Goal: Task Accomplishment & Management: Use online tool/utility

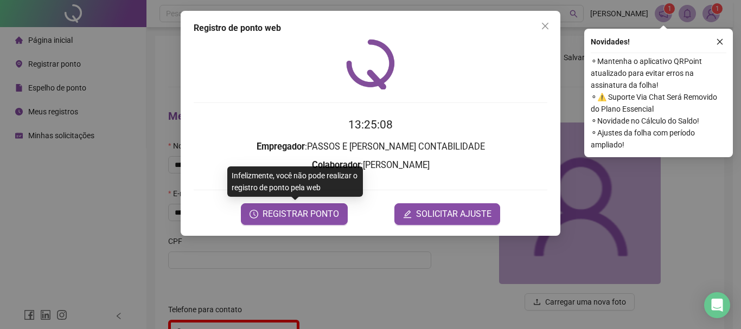
click at [334, 225] on div "Registro de ponto web 13:25:08 Empregador : [PERSON_NAME] E [PERSON_NAME] CONTA…" at bounding box center [371, 123] width 380 height 225
click at [311, 221] on button "REGISTRAR PONTO" at bounding box center [294, 214] width 107 height 22
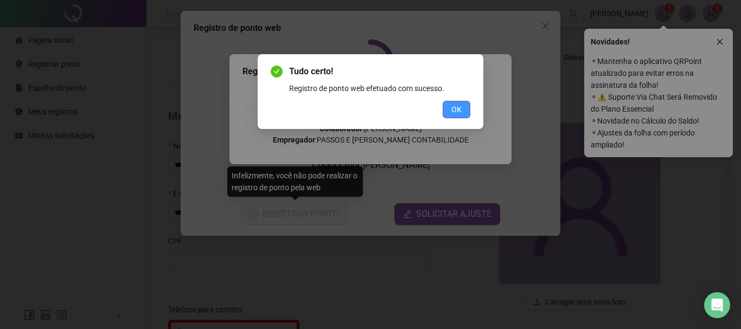
click at [467, 109] on div "Tudo certo! Registro de ponto web efetuado com sucesso. OK" at bounding box center [371, 91] width 226 height 75
click at [465, 113] on button "OK" at bounding box center [457, 109] width 28 height 17
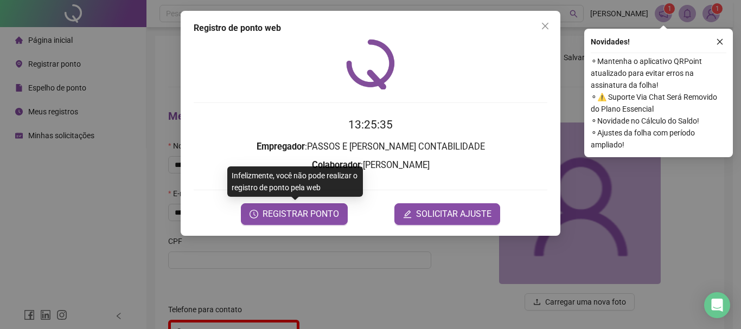
drag, startPoint x: 550, startPoint y: 24, endPoint x: 527, endPoint y: 30, distance: 23.5
click at [550, 24] on span "Close" at bounding box center [544, 26] width 17 height 9
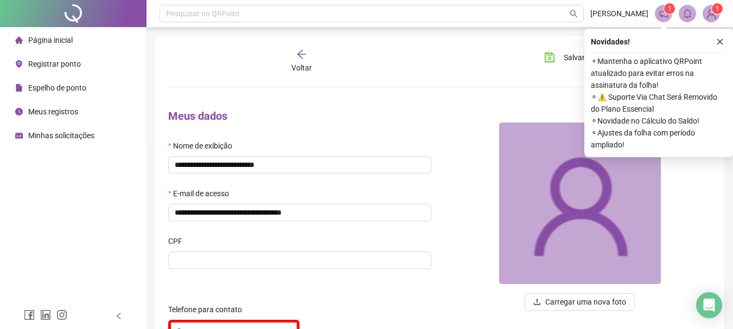
click at [72, 110] on span "Meus registros" at bounding box center [53, 111] width 50 height 9
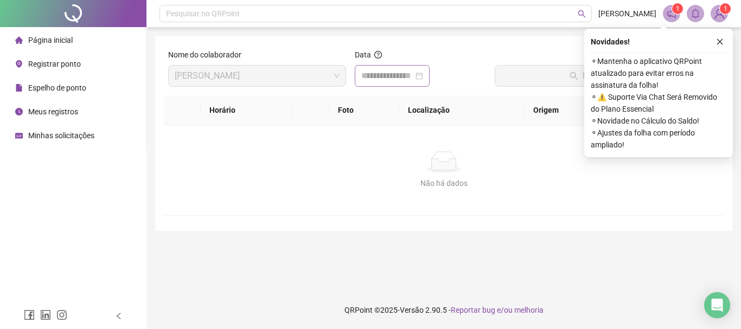
drag, startPoint x: 410, startPoint y: 67, endPoint x: 409, endPoint y: 85, distance: 18.4
click at [410, 67] on div at bounding box center [392, 76] width 75 height 22
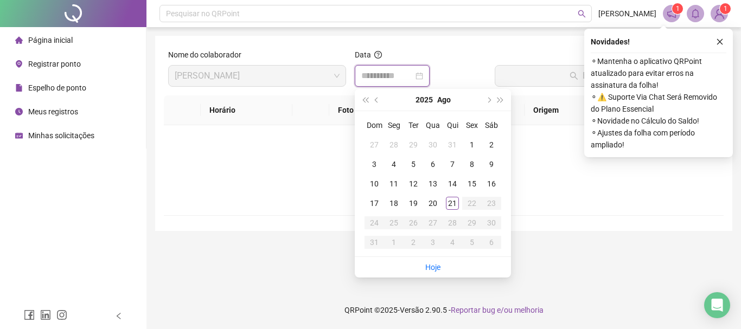
type input "**********"
click at [436, 267] on link "Hoje" at bounding box center [432, 267] width 15 height 9
type input "**********"
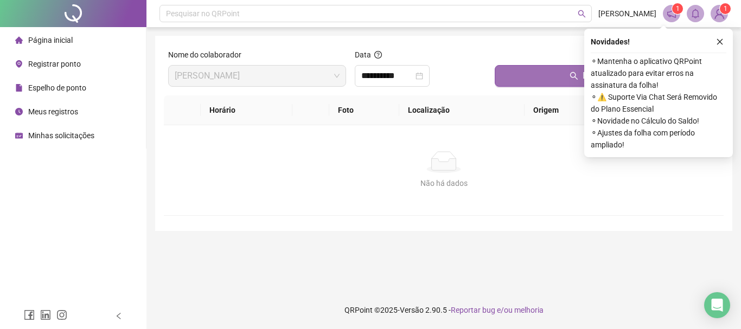
click at [526, 75] on button "Buscar registros" at bounding box center [607, 76] width 225 height 22
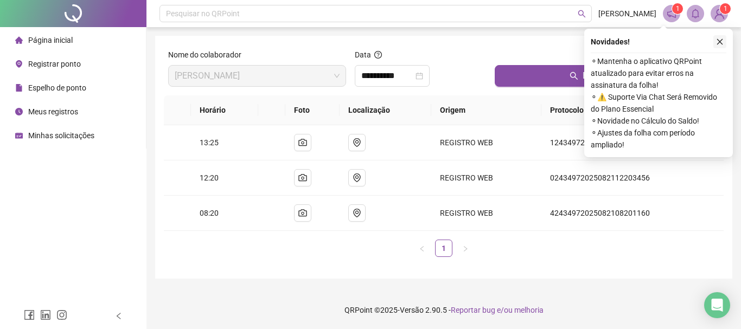
drag, startPoint x: 718, startPoint y: 46, endPoint x: 700, endPoint y: 23, distance: 29.0
click at [718, 46] on button "button" at bounding box center [719, 41] width 13 height 13
